Goal: Transaction & Acquisition: Download file/media

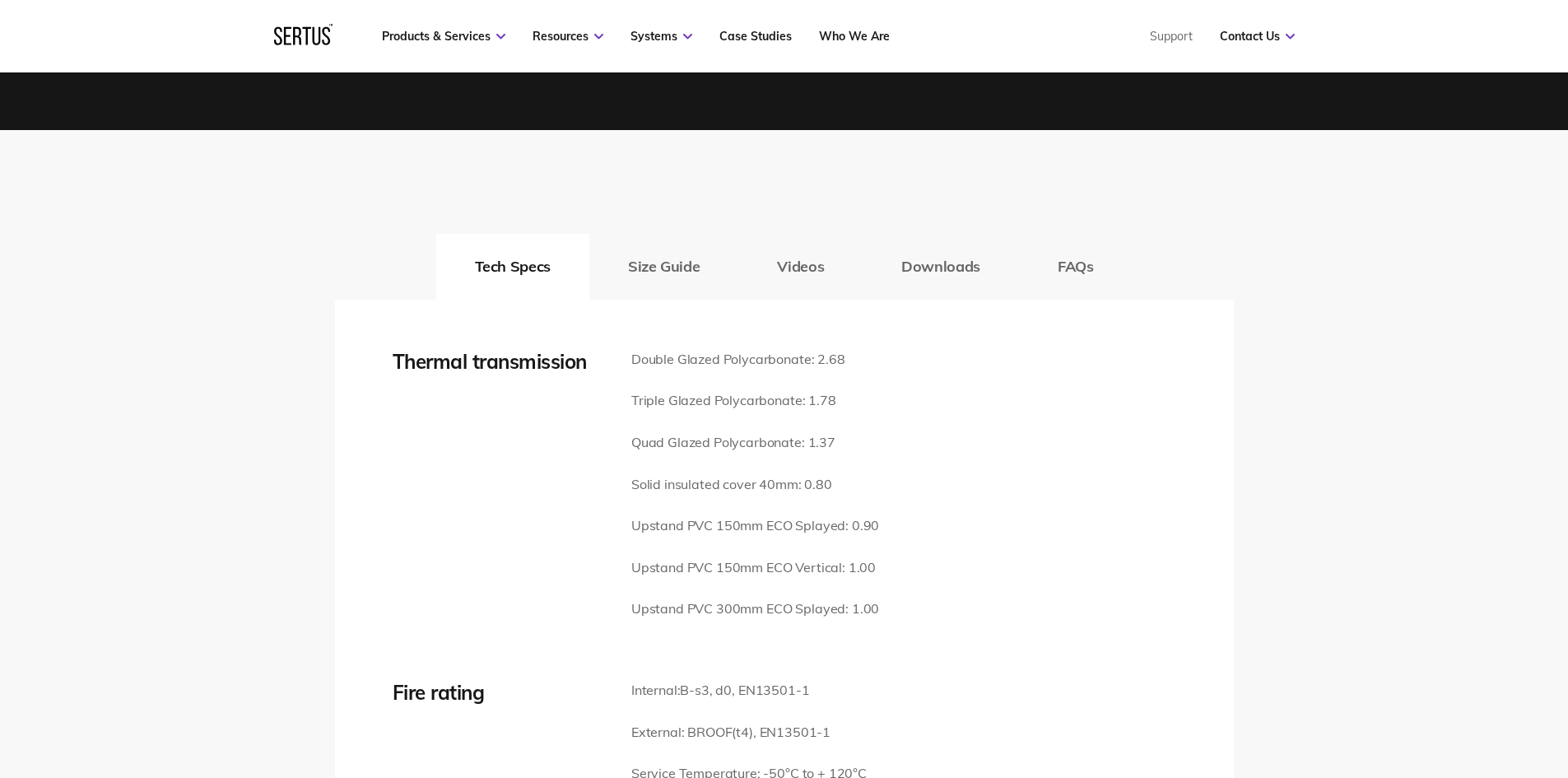
scroll to position [2194, 0]
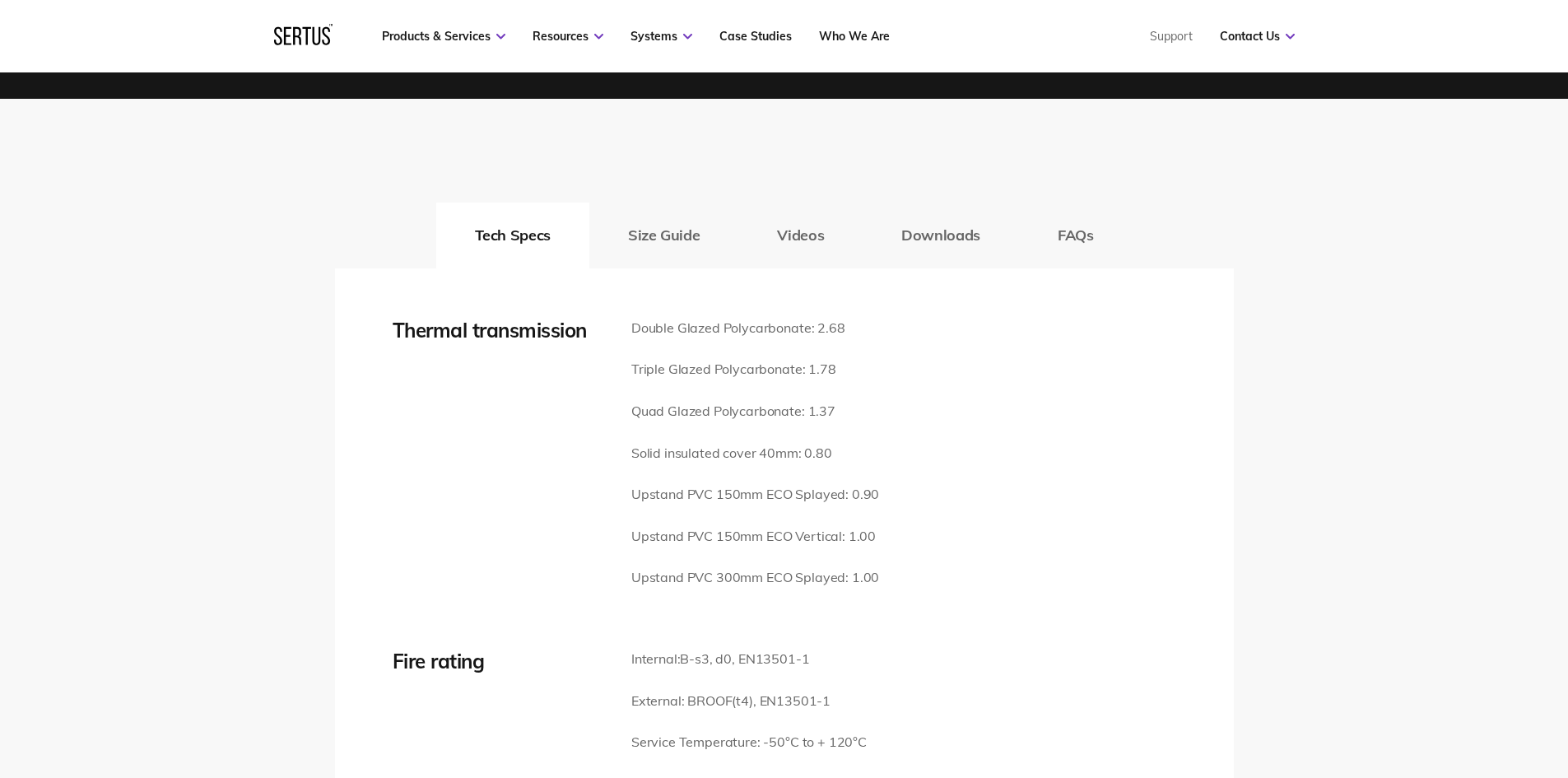
click at [801, 217] on button "Videos" at bounding box center [800, 235] width 124 height 66
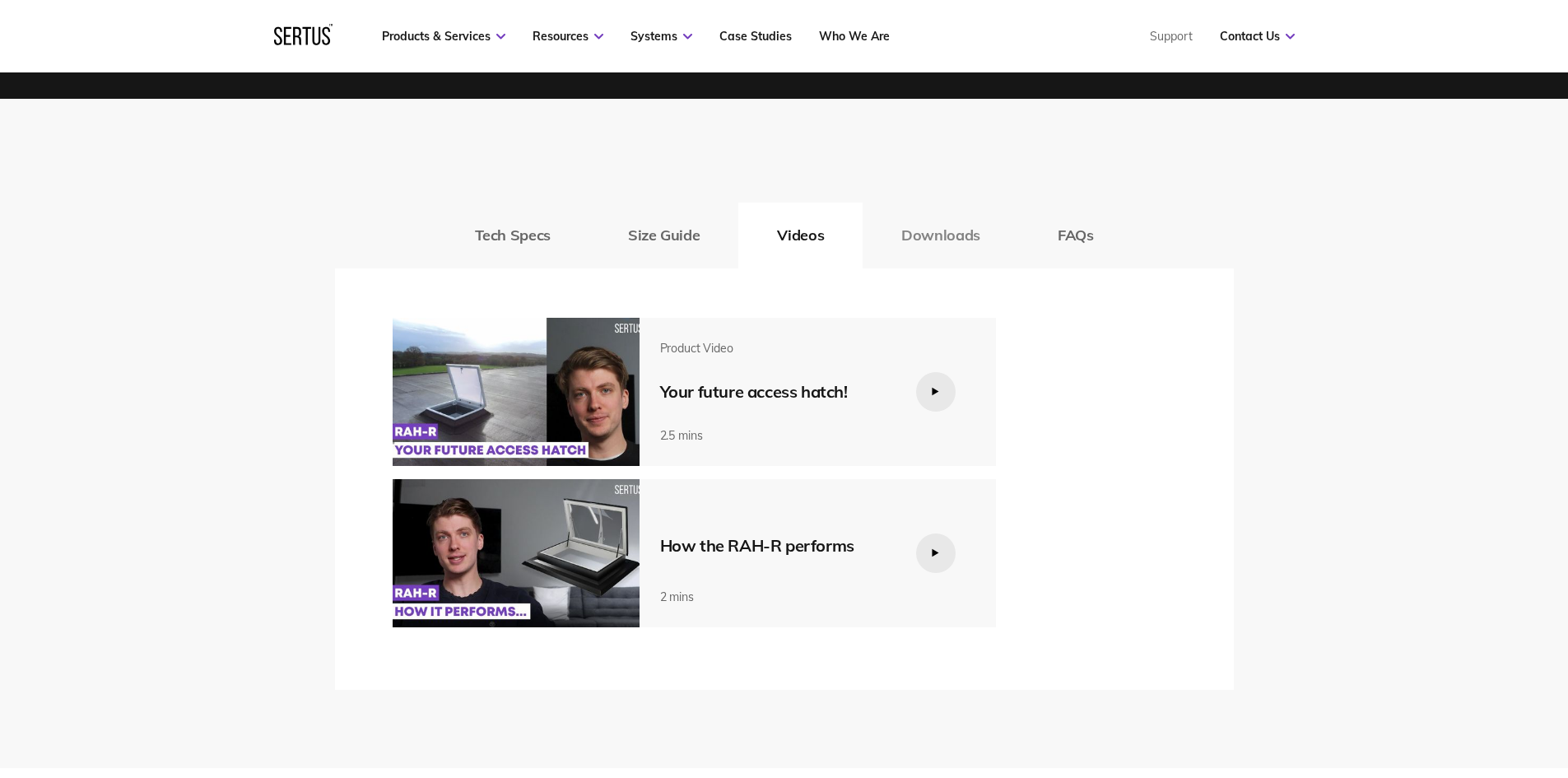
click at [917, 226] on button "Downloads" at bounding box center [941, 235] width 157 height 66
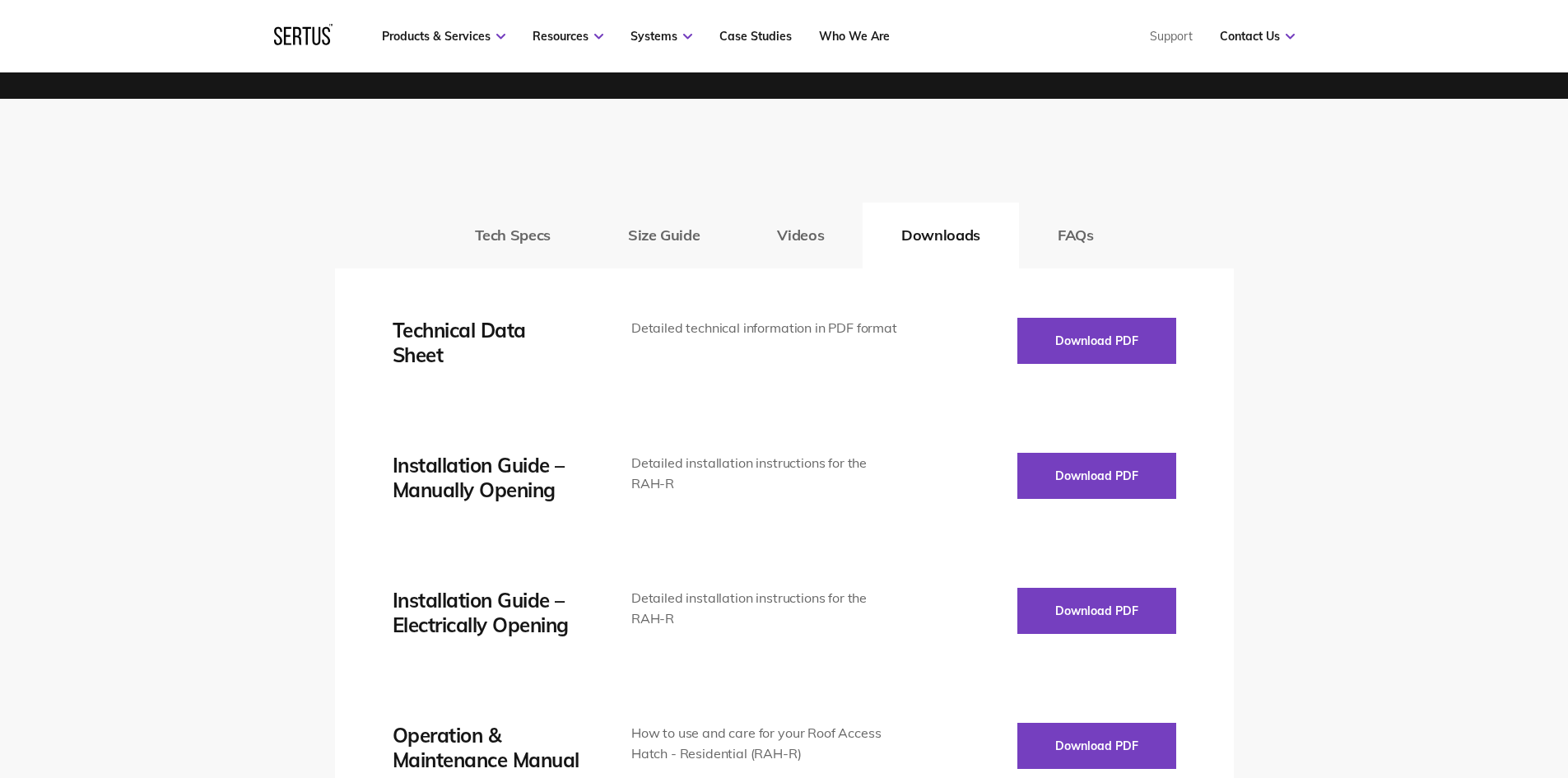
scroll to position [2413, 0]
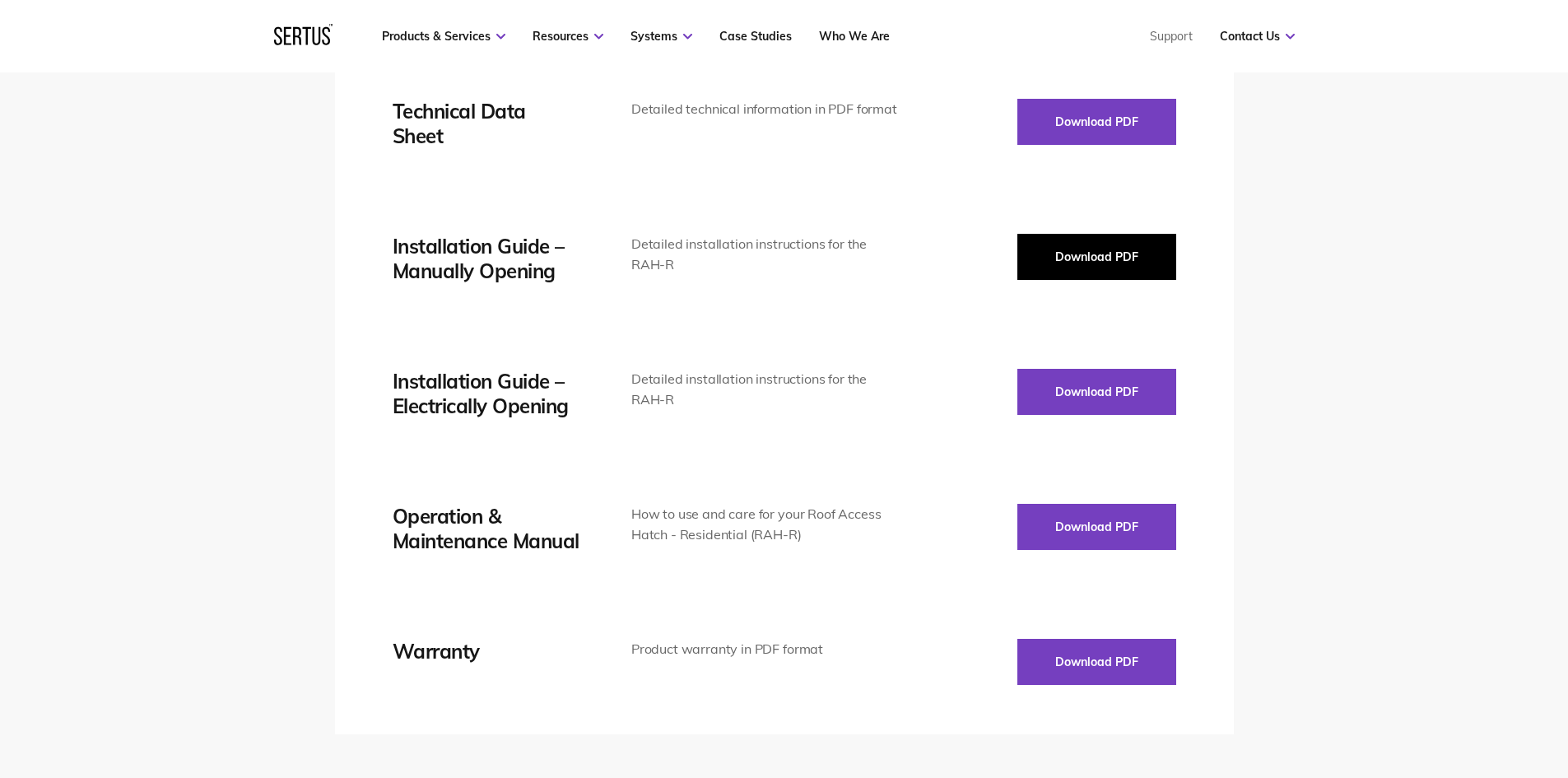
click at [1066, 233] on button "Download PDF" at bounding box center [1096, 256] width 159 height 46
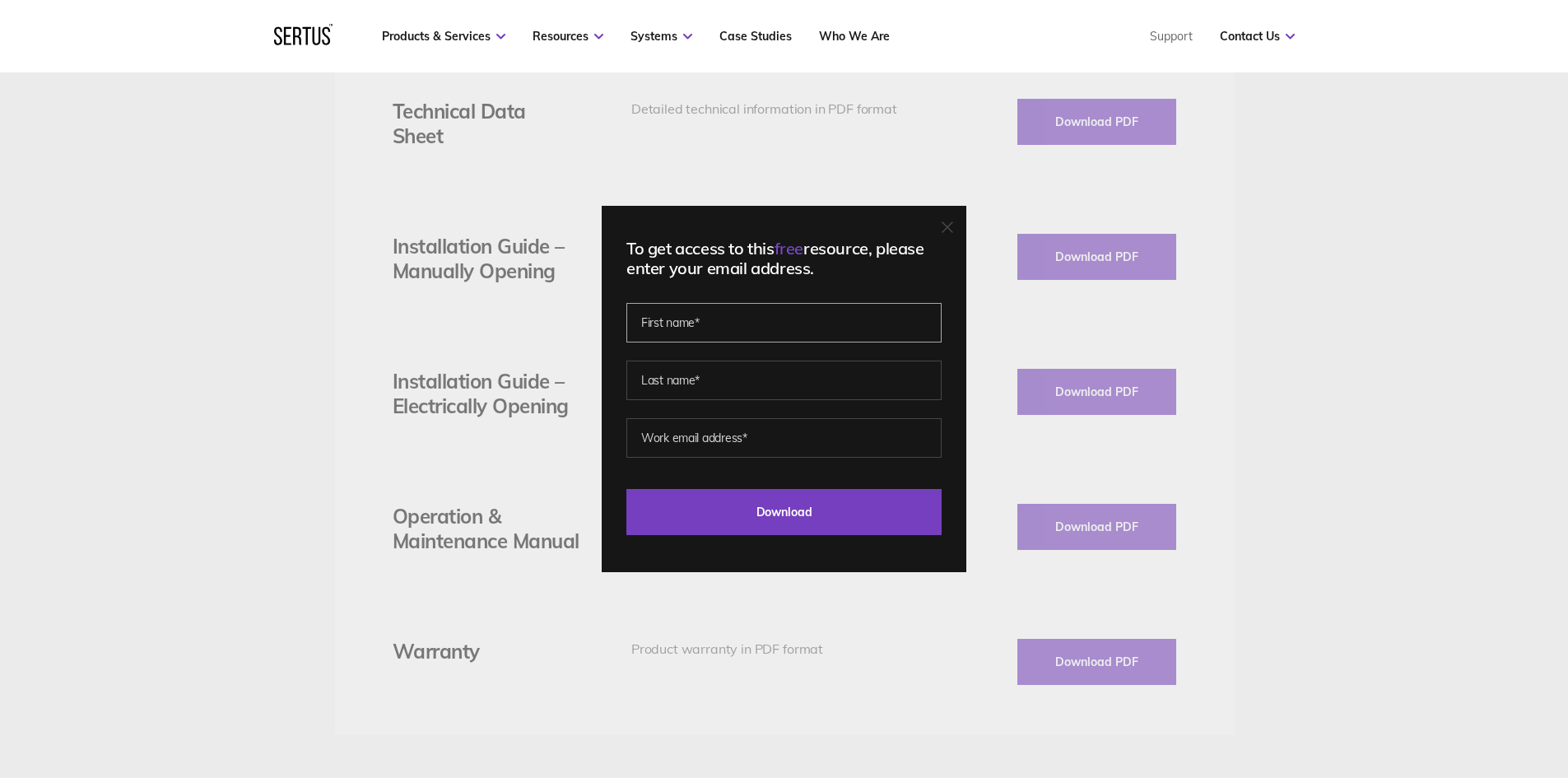
click at [768, 321] on input "text" at bounding box center [784, 322] width 315 height 39
type input "[PERSON_NAME]"
type input "Price"
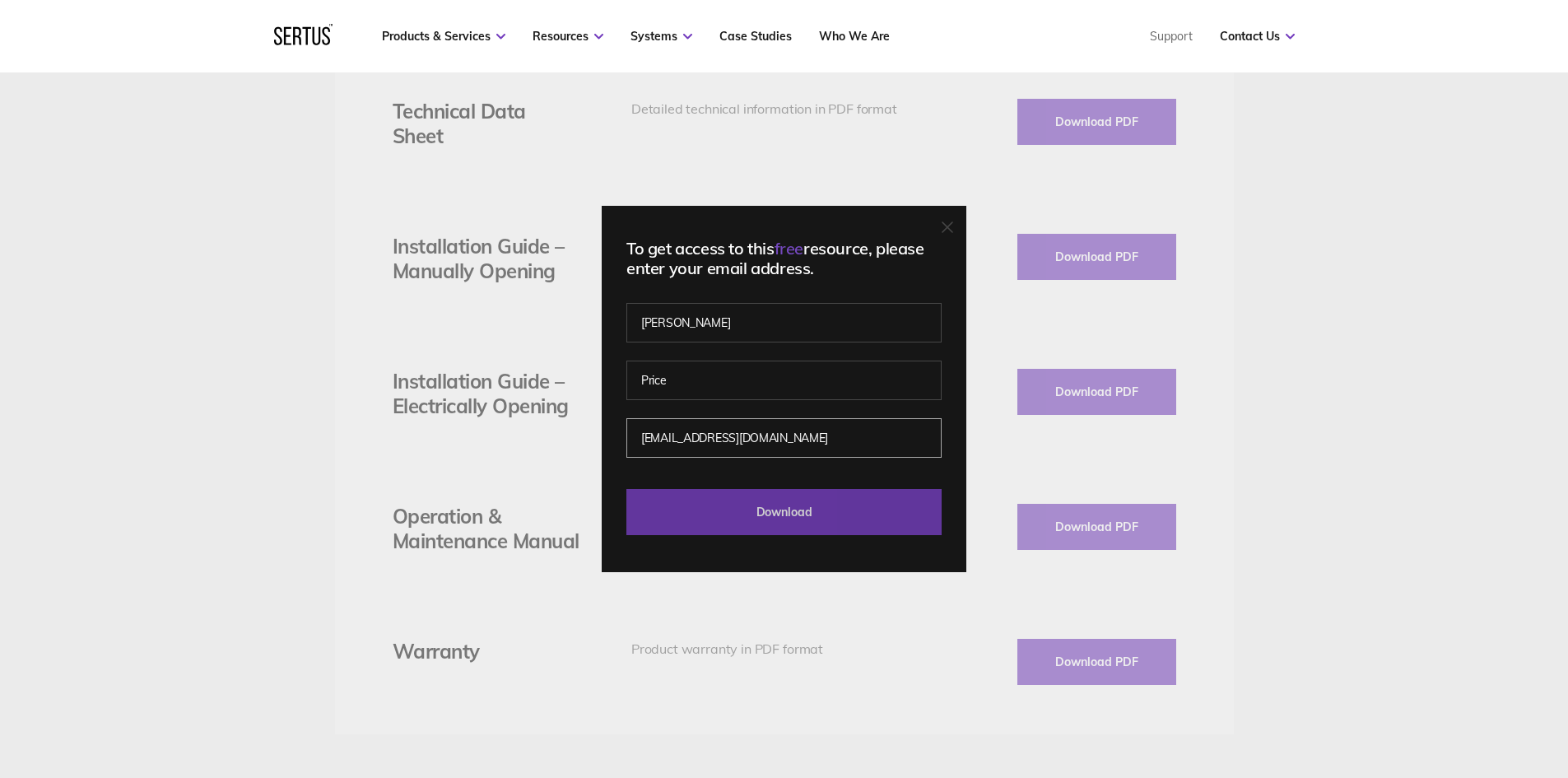
type input "[EMAIL_ADDRESS][DOMAIN_NAME]"
click at [849, 497] on input "Download" at bounding box center [784, 511] width 315 height 46
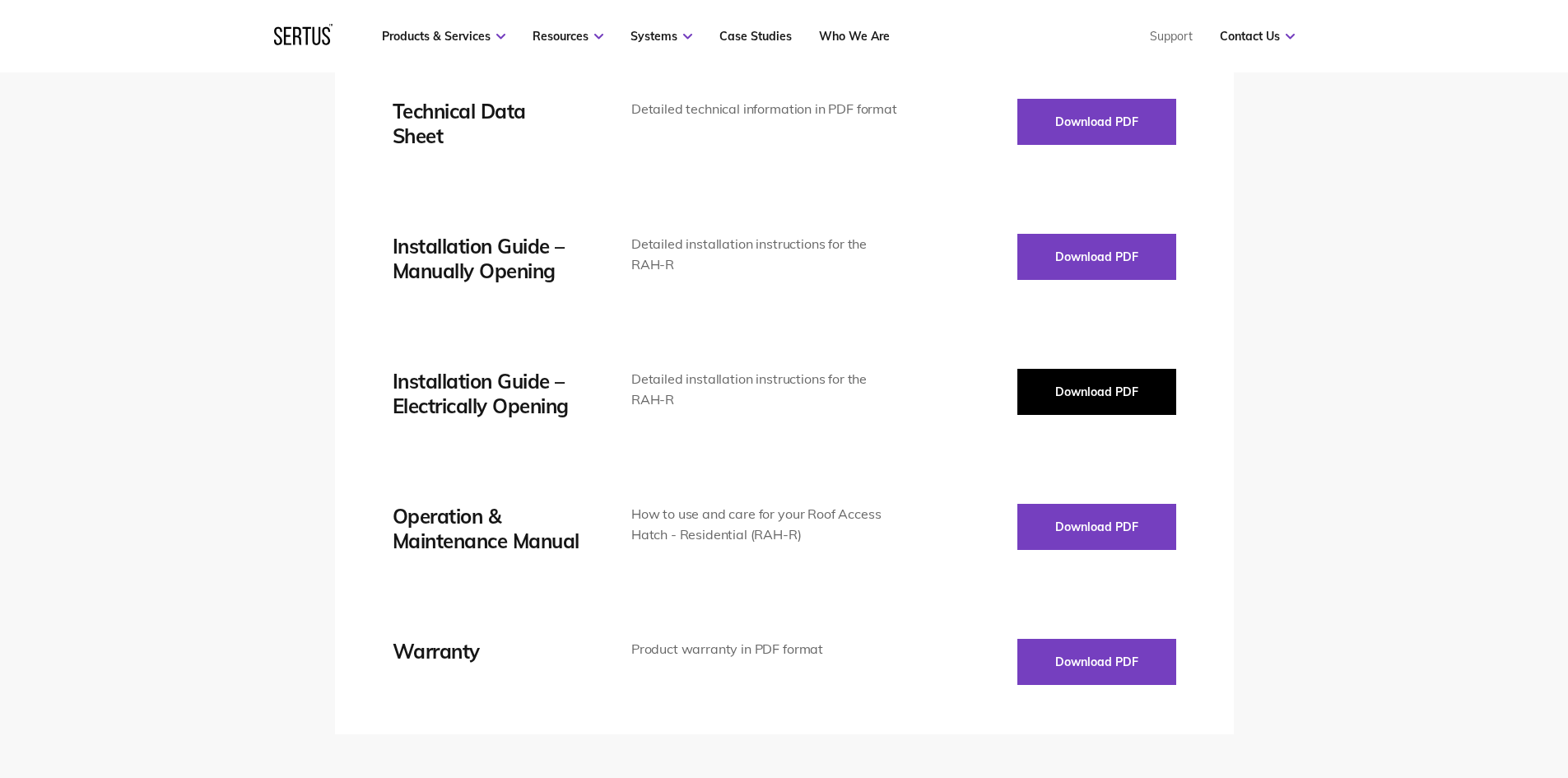
click at [1068, 379] on button "Download PDF" at bounding box center [1096, 391] width 159 height 46
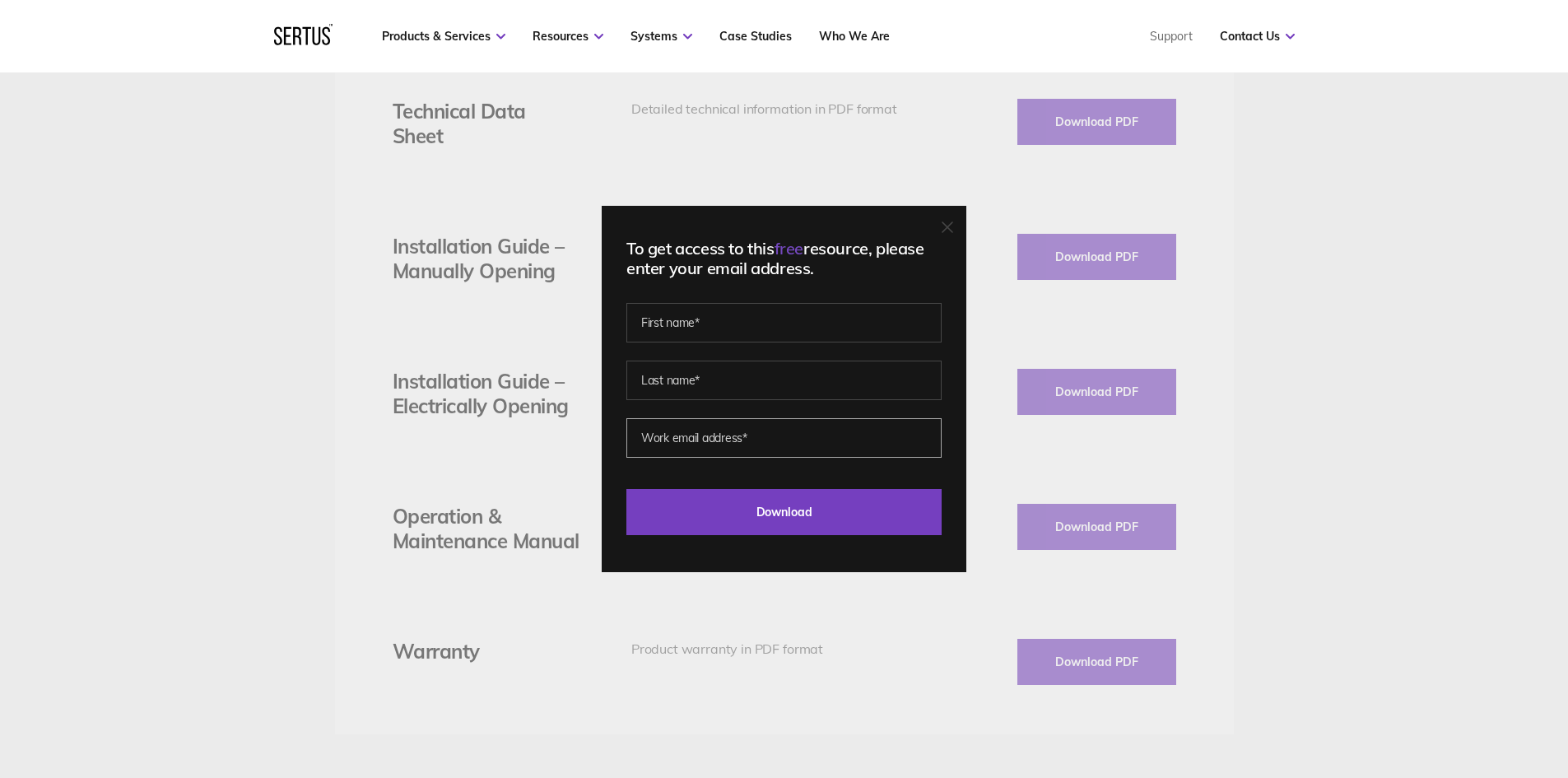
click at [738, 432] on input "email" at bounding box center [784, 437] width 315 height 39
paste input "[EMAIL_ADDRESS][DOMAIN_NAME]"
type input "[EMAIL_ADDRESS][DOMAIN_NAME]"
click at [733, 344] on fieldset at bounding box center [784, 368] width 315 height 115
click at [739, 315] on input "text" at bounding box center [784, 322] width 315 height 39
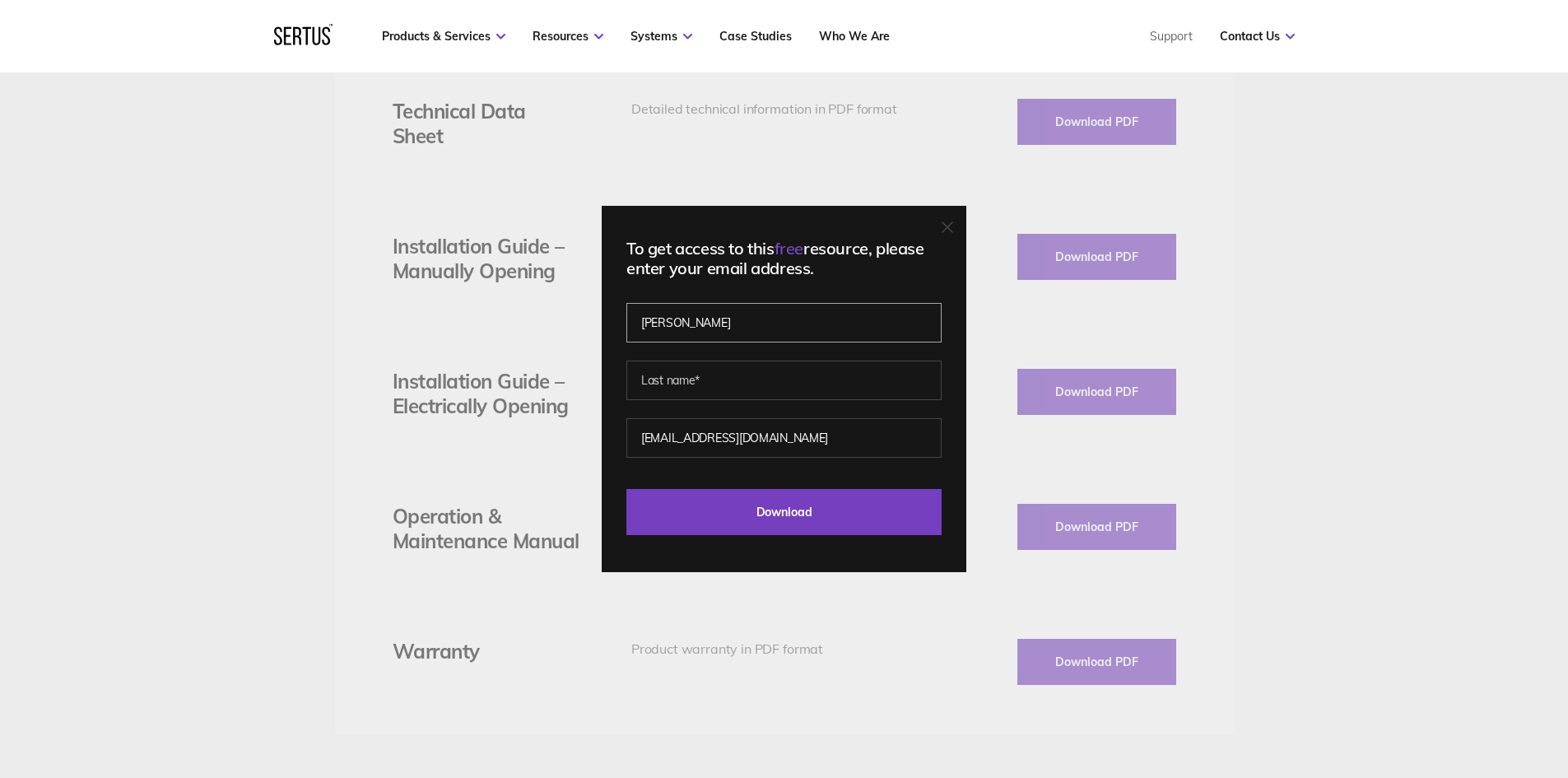
type input "[PERSON_NAME]"
type input "Price"
click at [821, 536] on div "To get access to this free resource, please enter your email address. [PERSON_N…" at bounding box center [784, 389] width 364 height 366
click at [833, 508] on input "Download" at bounding box center [784, 511] width 315 height 46
